Goal: Information Seeking & Learning: Compare options

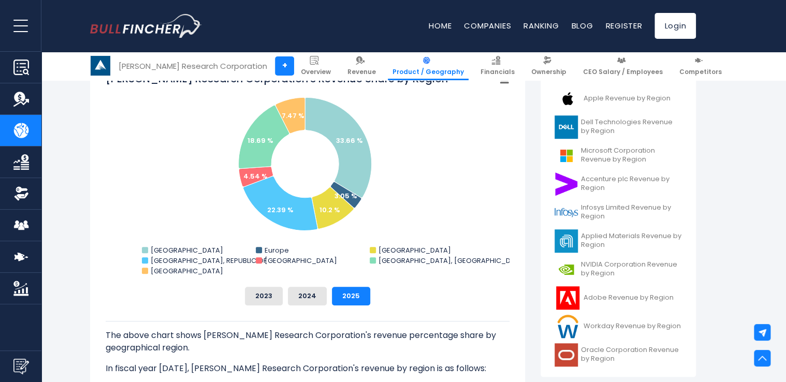
scroll to position [272, 0]
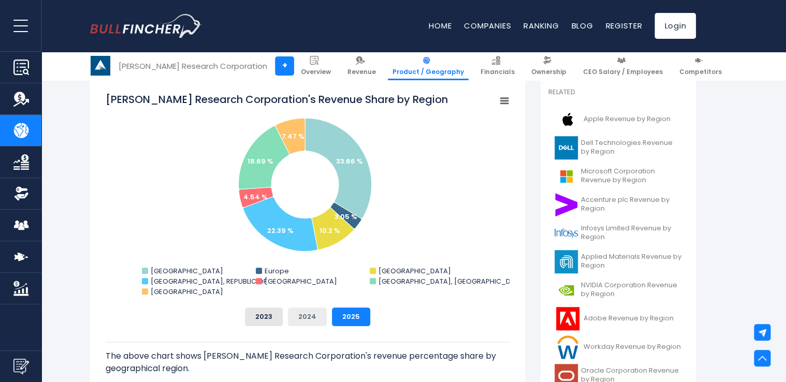
click at [311, 313] on button "2024" at bounding box center [307, 316] width 39 height 19
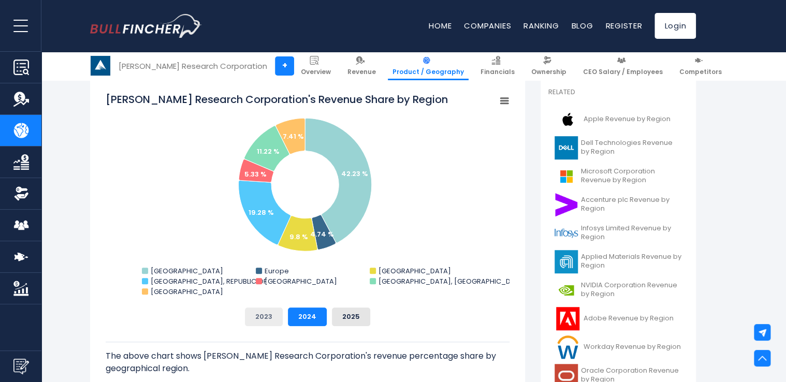
click at [267, 319] on button "2023" at bounding box center [264, 316] width 38 height 19
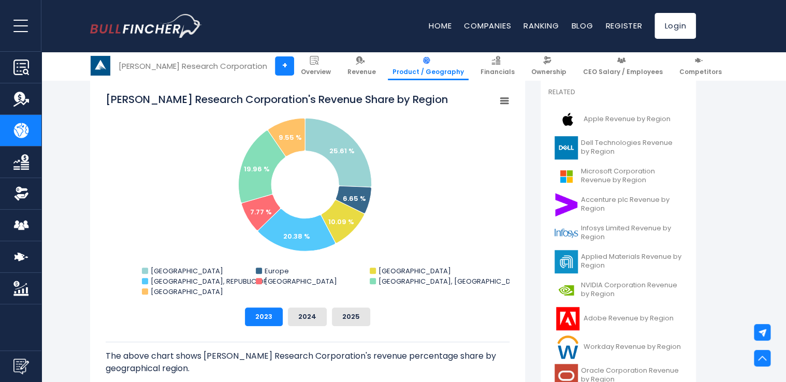
click at [307, 330] on div "The above chart shows [PERSON_NAME] Research Corporation's revenue percentage s…" at bounding box center [308, 371] width 404 height 91
click at [309, 327] on div "The above chart shows [PERSON_NAME] Research Corporation's revenue percentage s…" at bounding box center [308, 371] width 404 height 91
click at [310, 320] on button "2024" at bounding box center [307, 316] width 39 height 19
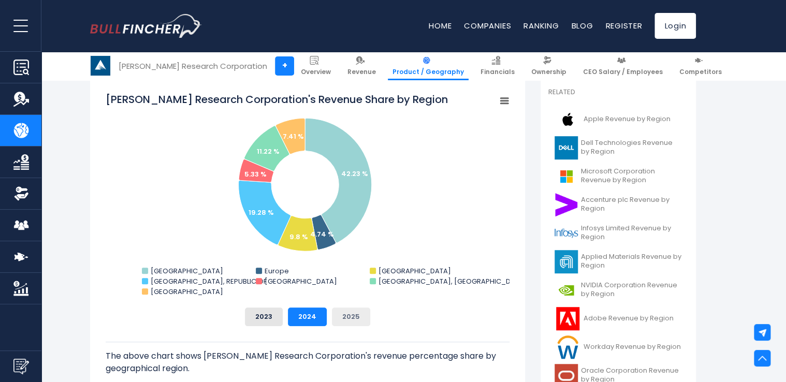
click at [365, 312] on button "2025" at bounding box center [351, 316] width 38 height 19
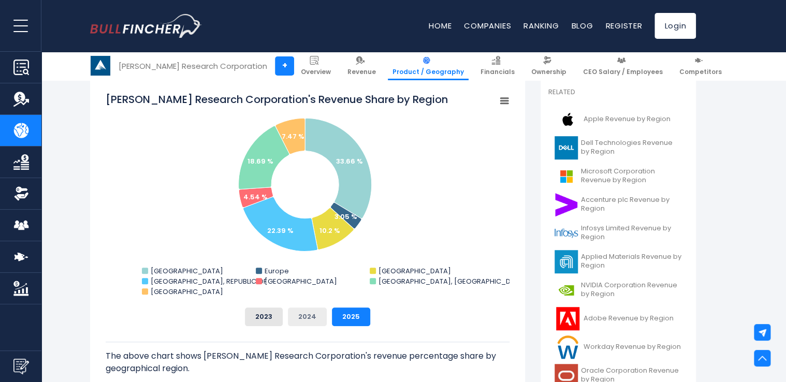
click at [319, 311] on button "2024" at bounding box center [307, 316] width 39 height 19
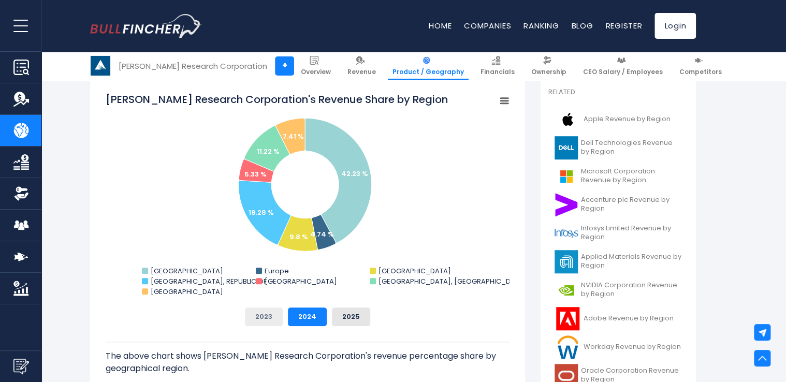
click at [250, 324] on button "2023" at bounding box center [264, 316] width 38 height 19
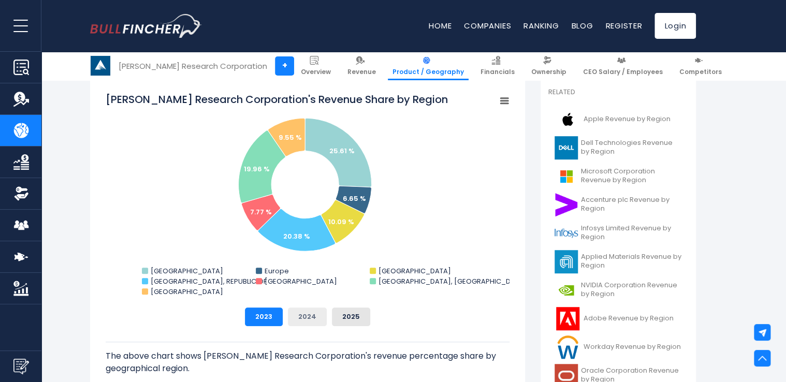
click at [309, 325] on button "2024" at bounding box center [307, 316] width 39 height 19
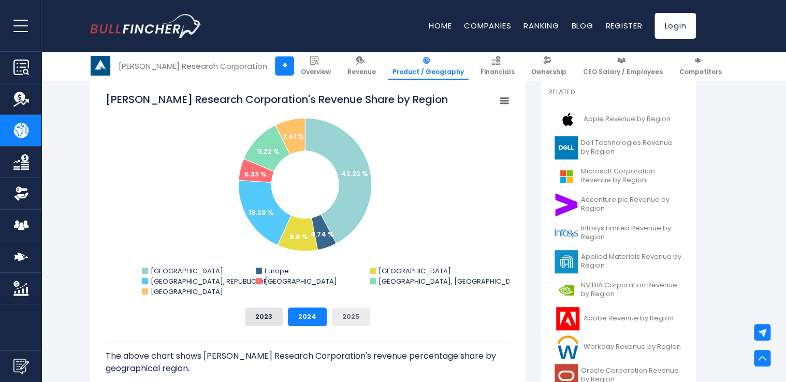
click at [358, 314] on button "2025" at bounding box center [351, 316] width 38 height 19
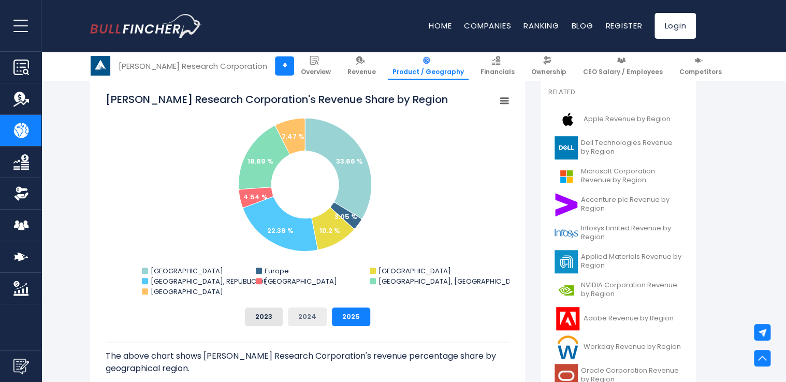
click at [323, 315] on button "2024" at bounding box center [307, 316] width 39 height 19
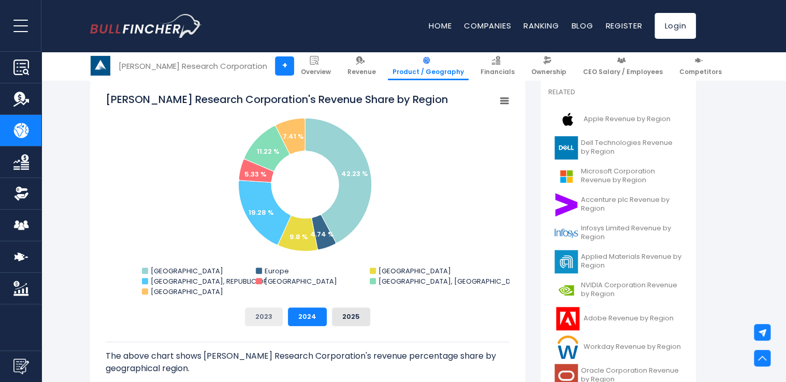
click at [276, 322] on button "2023" at bounding box center [264, 316] width 38 height 19
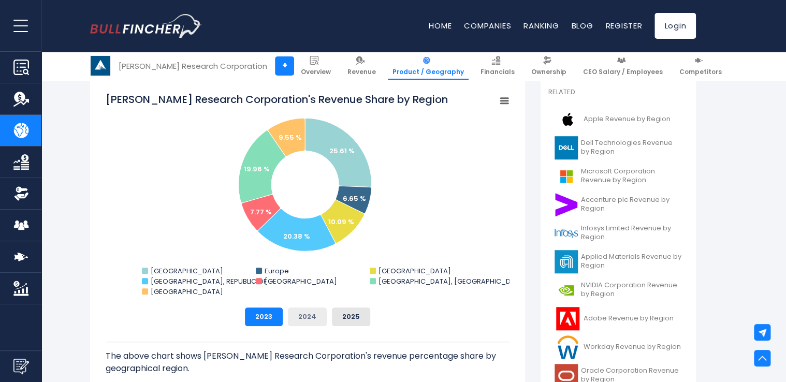
click at [299, 322] on button "2024" at bounding box center [307, 316] width 39 height 19
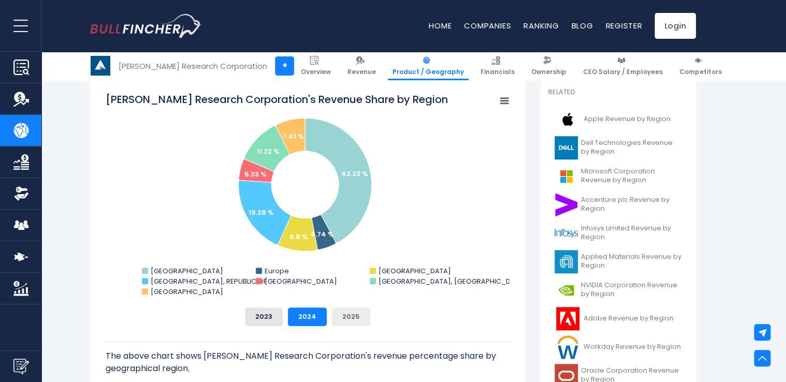
click at [335, 314] on button "2025" at bounding box center [351, 316] width 38 height 19
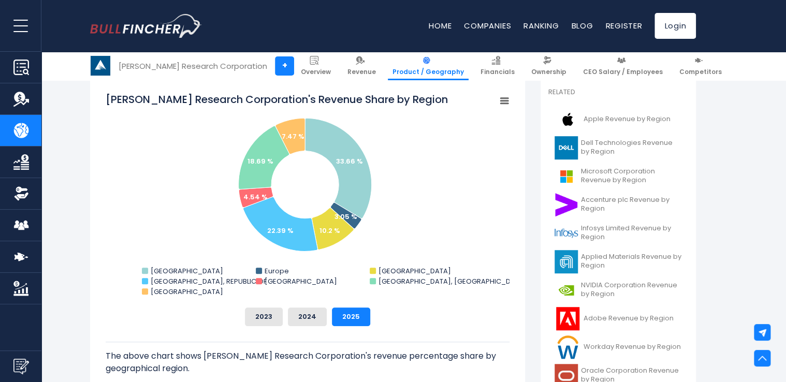
click at [383, 183] on rect "Lam Research Corporation's Revenue Share by Region" at bounding box center [308, 195] width 404 height 207
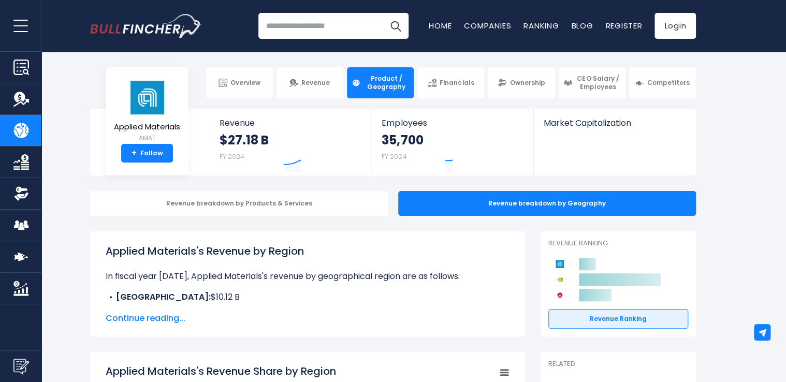
click at [316, 289] on div "Applied Materials's Revenue by Region In fiscal year [DATE], Applied Materials'…" at bounding box center [308, 274] width 404 height 62
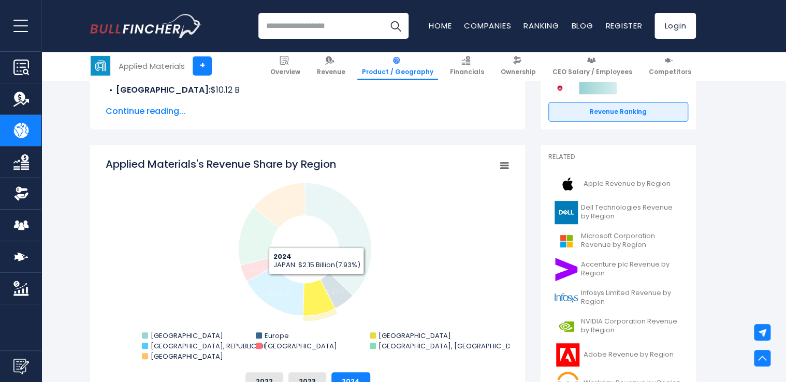
scroll to position [228, 0]
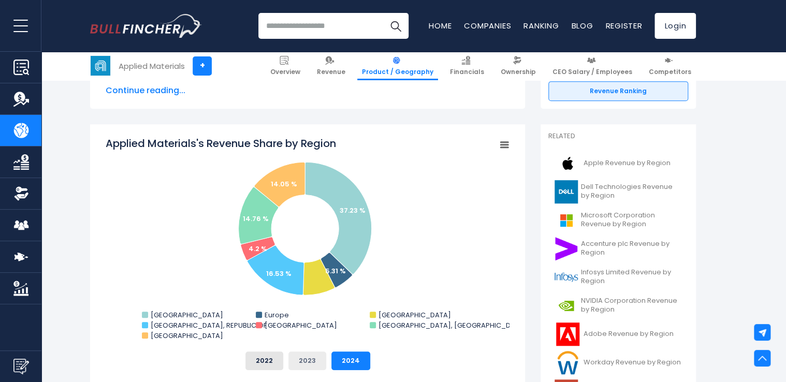
click at [314, 359] on button "2023" at bounding box center [307, 360] width 38 height 19
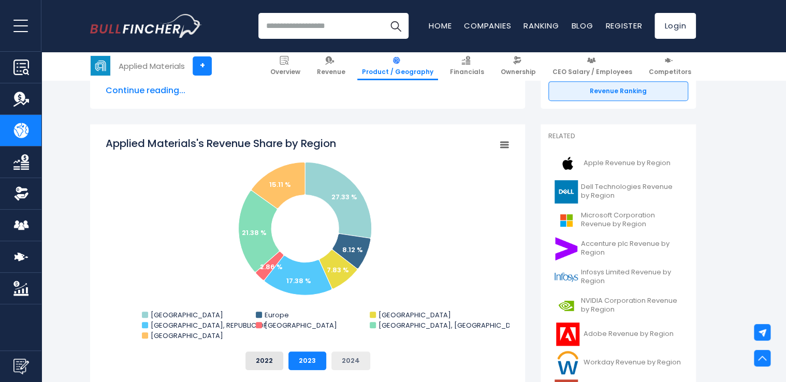
click at [344, 355] on button "2024" at bounding box center [350, 360] width 39 height 19
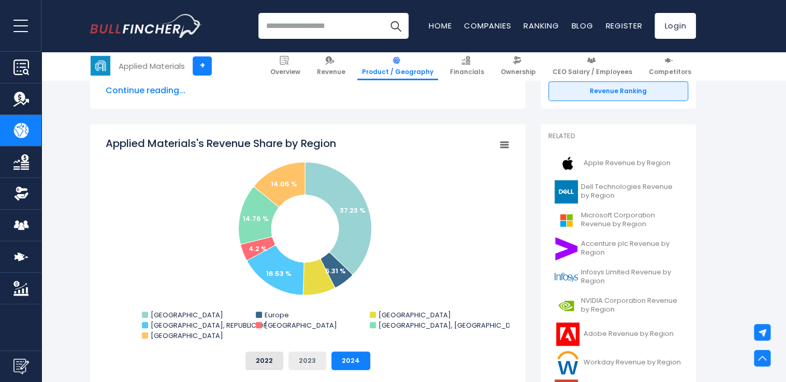
click at [316, 363] on button "2023" at bounding box center [307, 360] width 38 height 19
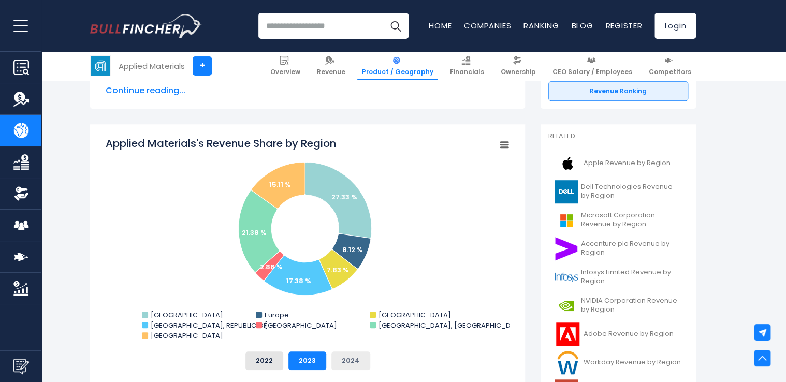
click at [351, 363] on button "2024" at bounding box center [350, 360] width 39 height 19
